Goal: Information Seeking & Learning: Learn about a topic

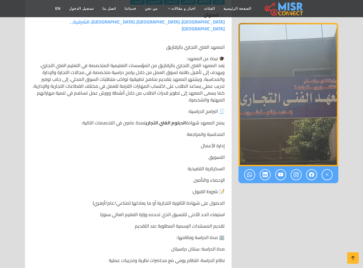
scroll to position [230, 0]
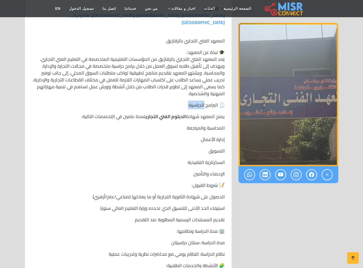
drag, startPoint x: 204, startPoint y: 97, endPoint x: 139, endPoint y: 98, distance: 65.2
click at [139, 102] on p "🧾 البرامج الدراسية:" at bounding box center [128, 105] width 193 height 7
click at [199, 125] on p "المحاسبة والمراجعة" at bounding box center [128, 128] width 193 height 7
click at [217, 125] on p "المحاسبة والمراجعة" at bounding box center [128, 128] width 193 height 7
drag, startPoint x: 173, startPoint y: 112, endPoint x: 80, endPoint y: 112, distance: 93.0
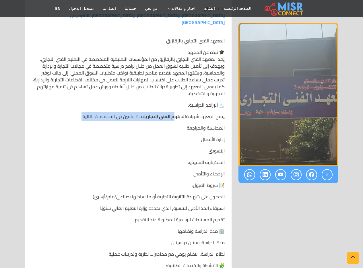
click at [80, 113] on p "يمنح المعهد شهادة الدبلوم الفني التجاري لمدة عامين في التخصصات التالية:" at bounding box center [128, 116] width 193 height 7
click at [123, 127] on div "المعهد الفني التجاري بالزقازيق 🎓 نبذة عن المعهد: يُعد المعهد الفني التجاري بالز…" at bounding box center [128, 261] width 200 height 457
drag, startPoint x: 177, startPoint y: 123, endPoint x: 168, endPoint y: 123, distance: 9.2
click at [168, 125] on p "المحاسبة والمراجعة" at bounding box center [128, 128] width 193 height 7
drag, startPoint x: 194, startPoint y: 134, endPoint x: 213, endPoint y: 134, distance: 19.5
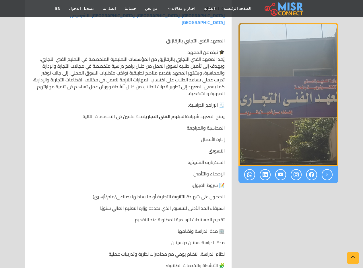
click at [194, 136] on p "إدارة الأعمال" at bounding box center [128, 139] width 193 height 7
drag, startPoint x: 213, startPoint y: 134, endPoint x: 191, endPoint y: 135, distance: 22.7
click at [191, 136] on p "إدارة الأعمال" at bounding box center [128, 139] width 193 height 7
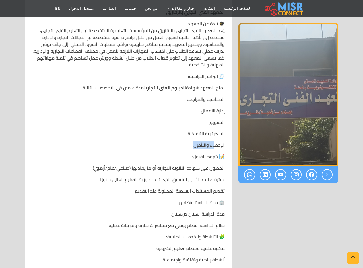
drag, startPoint x: 213, startPoint y: 138, endPoint x: 182, endPoint y: 142, distance: 31.8
click at [182, 142] on p "الإحصاء والتأمين" at bounding box center [128, 145] width 193 height 7
click at [182, 153] on p "📝 شروط القبول:" at bounding box center [128, 156] width 193 height 7
click at [205, 154] on p "📝 شروط القبول:" at bounding box center [128, 156] width 193 height 7
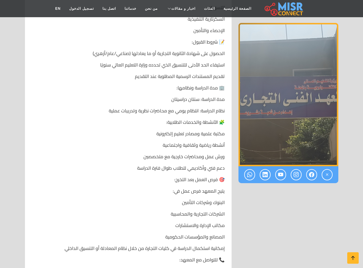
scroll to position [402, 0]
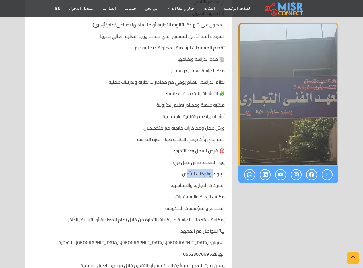
drag, startPoint x: 213, startPoint y: 164, endPoint x: 188, endPoint y: 161, distance: 24.9
click at [188, 161] on div "المعهد الفني التجاري بالزقازيق 🎓 نبذة عن المعهد: يُعد المعهد الفني التجاري بالز…" at bounding box center [128, 89] width 200 height 457
drag, startPoint x: 188, startPoint y: 161, endPoint x: 192, endPoint y: 159, distance: 4.1
click at [188, 162] on div "المعهد الفني التجاري بالزقازيق 🎓 نبذة عن المعهد: يُعد المعهد الفني التجاري بالز…" at bounding box center [128, 89] width 200 height 457
click at [216, 170] on p "البنوك وشركات التأمين" at bounding box center [128, 173] width 193 height 7
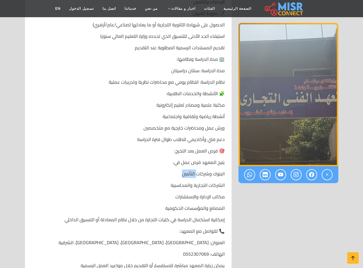
drag, startPoint x: 197, startPoint y: 168, endPoint x: 175, endPoint y: 168, distance: 21.2
click at [175, 170] on p "البنوك وشركات التأمين" at bounding box center [128, 173] width 193 height 7
drag, startPoint x: 180, startPoint y: 177, endPoint x: 205, endPoint y: 182, distance: 25.2
click at [180, 182] on p "الشركات التجارية والمحاسبية" at bounding box center [128, 185] width 193 height 7
click at [208, 182] on p "الشركات التجارية والمحاسبية" at bounding box center [128, 185] width 193 height 7
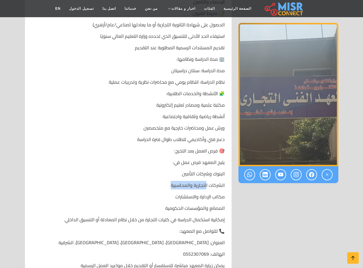
drag, startPoint x: 207, startPoint y: 178, endPoint x: 160, endPoint y: 178, distance: 46.5
click at [160, 182] on p "الشركات التجارية والمحاسبية" at bounding box center [128, 185] width 193 height 7
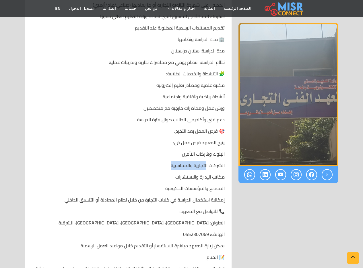
scroll to position [430, 0]
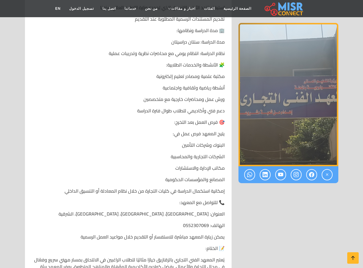
click at [201, 165] on p "مكاتب الإدارة والاستشارات" at bounding box center [128, 168] width 193 height 7
drag, startPoint x: 217, startPoint y: 162, endPoint x: 155, endPoint y: 162, distance: 61.7
click at [155, 165] on p "مكاتب الإدارة والاستشارات" at bounding box center [128, 168] width 193 height 7
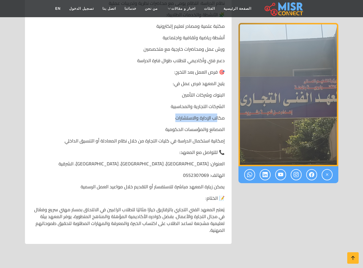
scroll to position [488, 0]
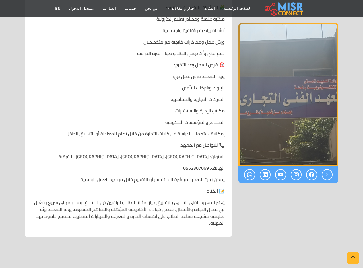
click at [198, 119] on p "المصانع والمؤسسات الحكومية" at bounding box center [128, 122] width 193 height 7
drag, startPoint x: 206, startPoint y: 117, endPoint x: 142, endPoint y: 117, distance: 64.3
click at [142, 119] on p "المصانع والمؤسسات الحكومية" at bounding box center [128, 122] width 193 height 7
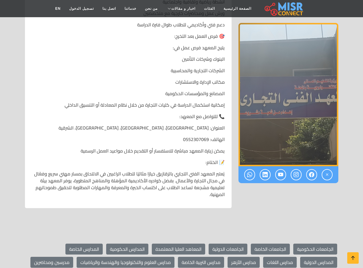
click at [194, 113] on p "📞 للتواصل مع المعهد:" at bounding box center [128, 116] width 193 height 7
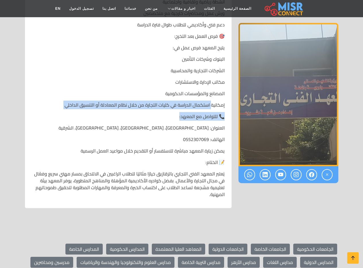
drag, startPoint x: 210, startPoint y: 99, endPoint x: 74, endPoint y: 103, distance: 136.1
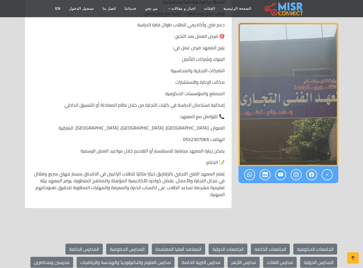
click at [119, 125] on p "العنوان: [GEOGRAPHIC_DATA]، [GEOGRAPHIC_DATA]، [GEOGRAPHIC_DATA]، الشرقية" at bounding box center [128, 128] width 193 height 7
drag, startPoint x: 189, startPoint y: 142, endPoint x: 111, endPoint y: 142, distance: 78.3
click at [112, 147] on p "يمكن زيارة المعهد مباشرة للاستفسار أو التقديم خلال مواعيد العمل الرسمية" at bounding box center [128, 150] width 193 height 7
click at [106, 159] on p "📝 الختام:" at bounding box center [128, 162] width 193 height 7
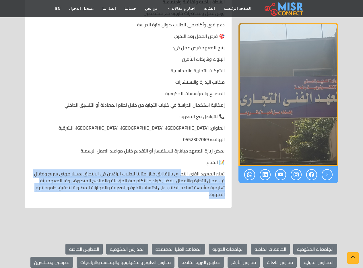
drag, startPoint x: 182, startPoint y: 164, endPoint x: 59, endPoint y: 188, distance: 125.3
click at [59, 188] on p "يُعتبر المعهد الفني التجاري بالزقازيق خيارًا مثاليًا للطلاب الراغبين في الالتحا…" at bounding box center [128, 184] width 193 height 28
